Goal: Information Seeking & Learning: Check status

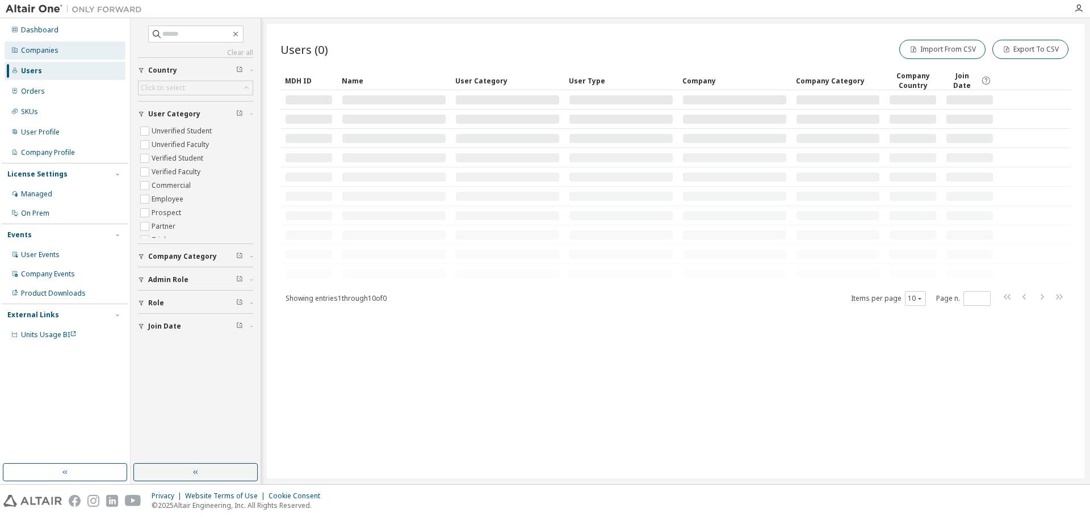
click at [35, 56] on div "Companies" at bounding box center [65, 50] width 121 height 18
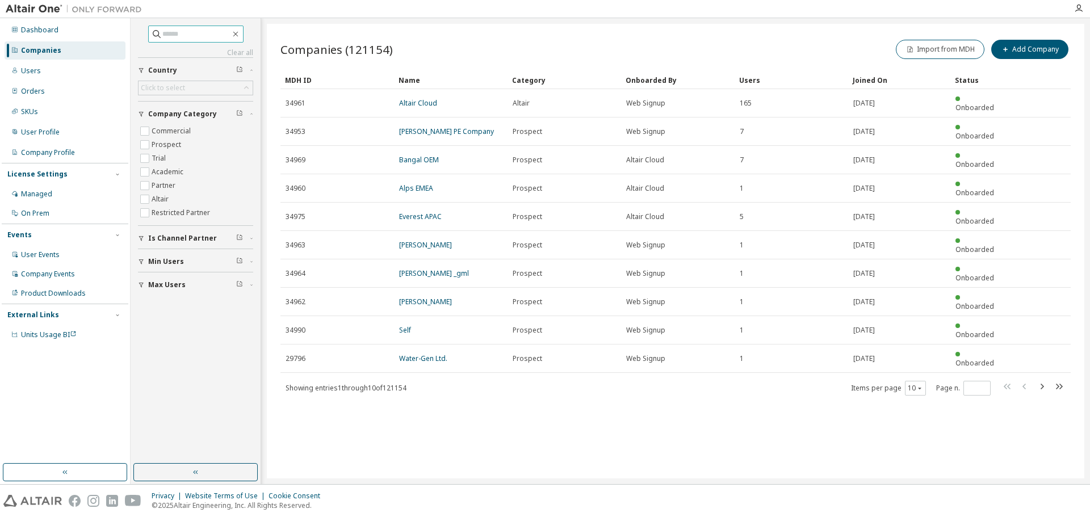
click at [192, 31] on input "text" at bounding box center [196, 33] width 68 height 11
click at [162, 37] on input "text" at bounding box center [196, 33] width 68 height 11
type input "***"
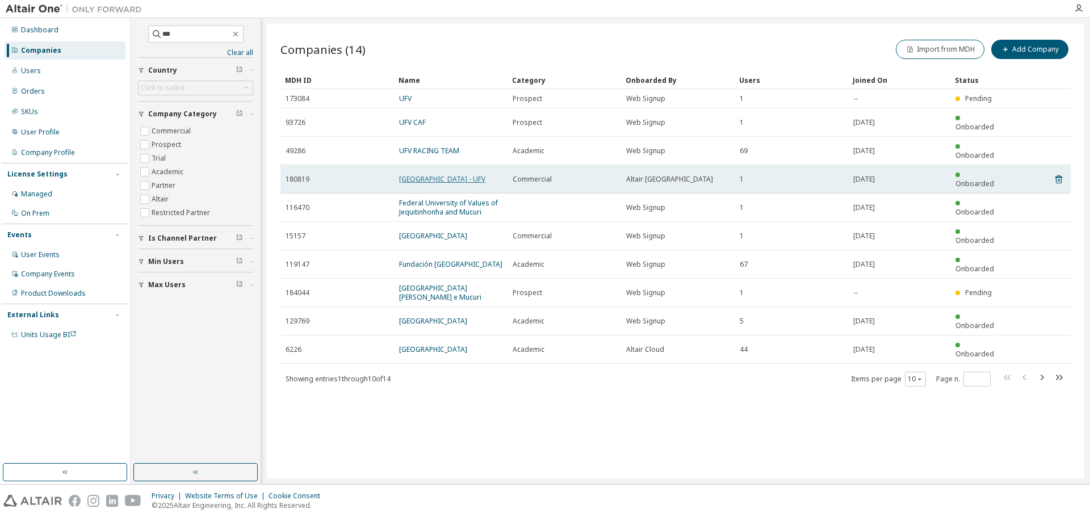
click at [414, 174] on link "Universidade federal de viçosa - UFV" at bounding box center [442, 179] width 86 height 10
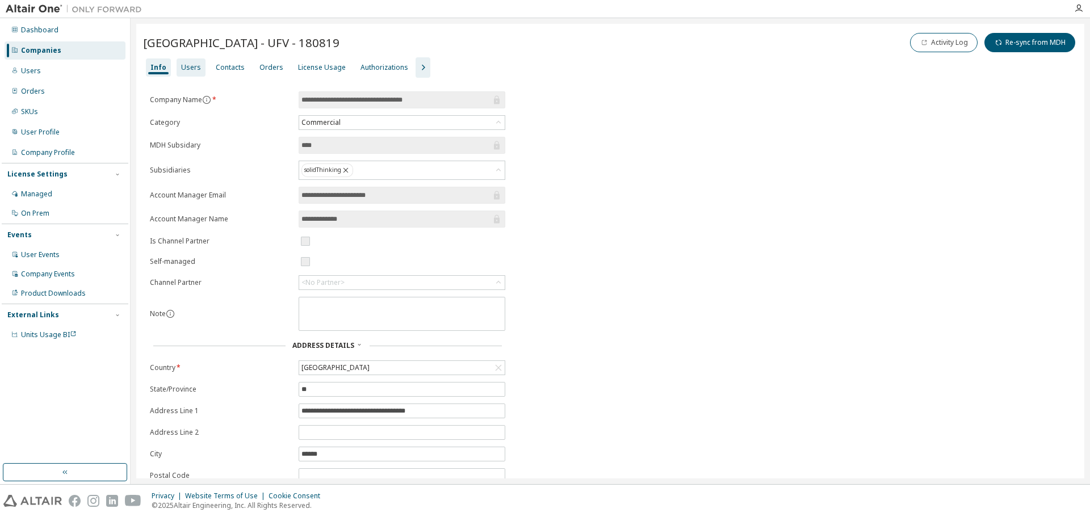
click at [186, 68] on div "Users" at bounding box center [191, 67] width 20 height 9
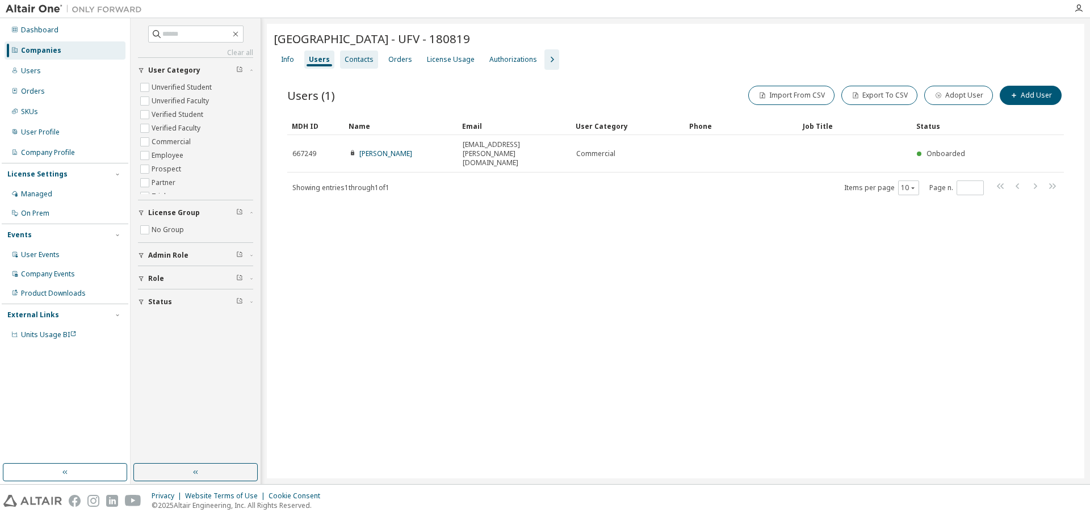
click at [374, 56] on div "Contacts" at bounding box center [359, 60] width 38 height 18
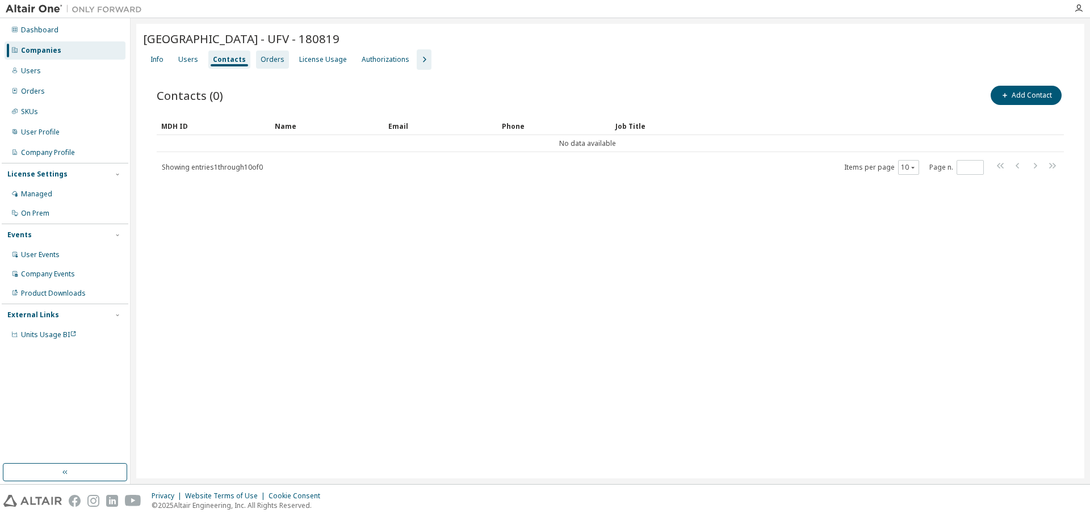
click at [273, 56] on div "Orders" at bounding box center [273, 59] width 24 height 9
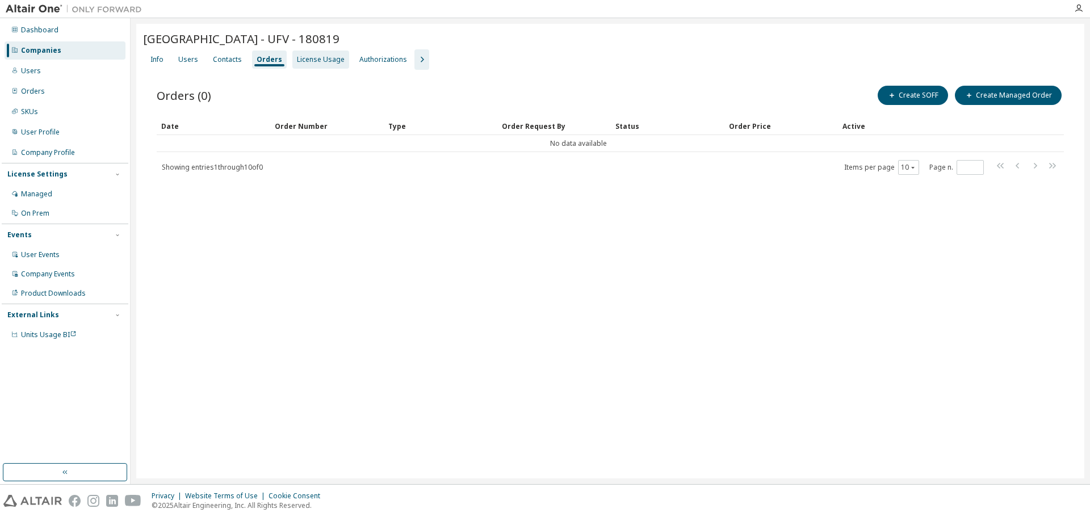
click at [309, 56] on div "License Usage" at bounding box center [321, 59] width 48 height 9
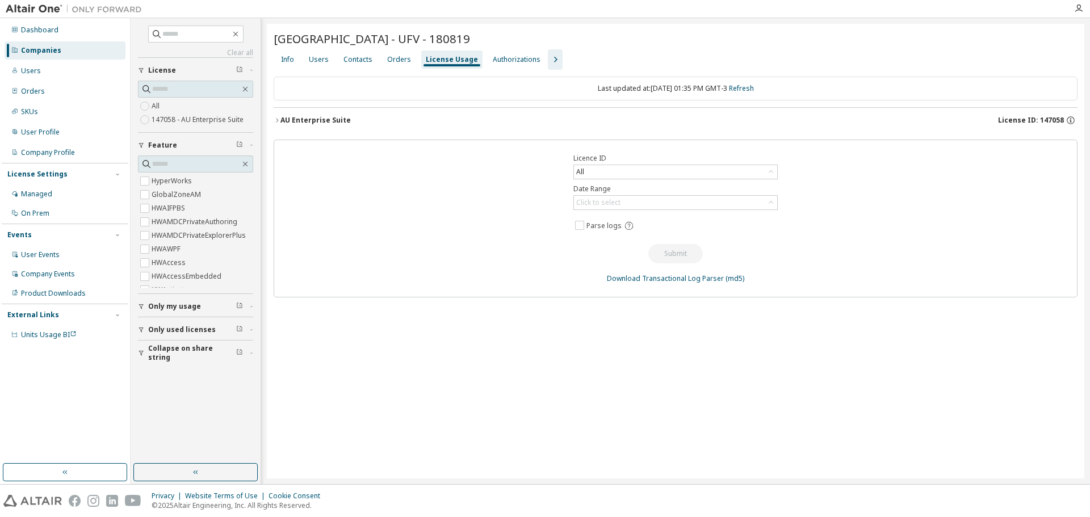
click at [277, 119] on icon "button" at bounding box center [277, 120] width 7 height 7
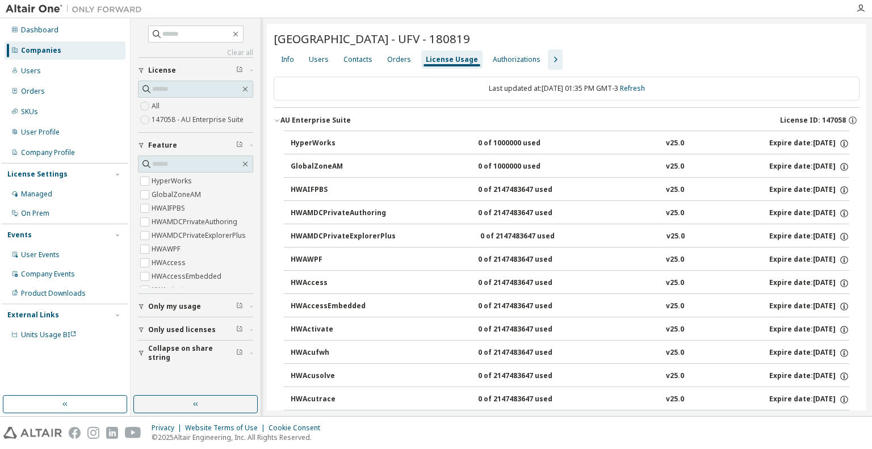
click at [7, 11] on img at bounding box center [77, 8] width 142 height 11
click at [26, 6] on img at bounding box center [77, 8] width 142 height 11
click at [82, 6] on img at bounding box center [77, 8] width 142 height 11
